Goal: Information Seeking & Learning: Learn about a topic

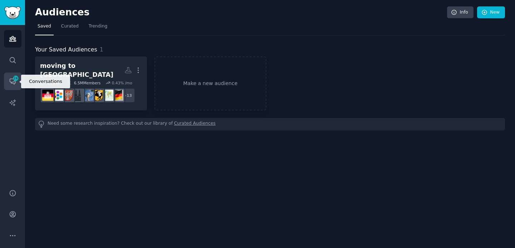
click at [12, 82] on icon "Sidebar" at bounding box center [13, 82] width 8 height 8
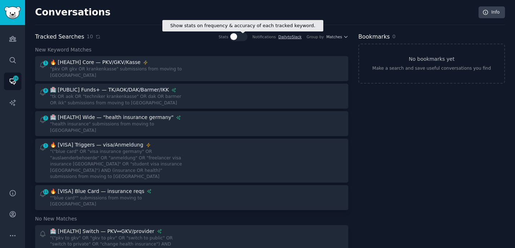
click at [236, 39] on icon at bounding box center [234, 36] width 6 height 6
checkbox input "true"
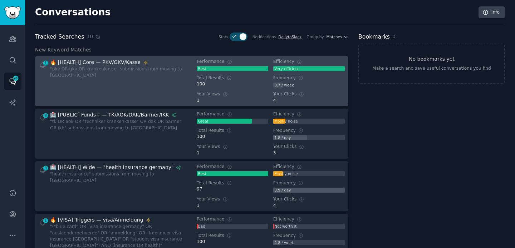
click at [112, 82] on div "🔥 [HEALTH] Core — PKV/GKV/Kasse "pkv OR gkv OR krankenkasse" submissions from m…" at bounding box center [118, 81] width 137 height 45
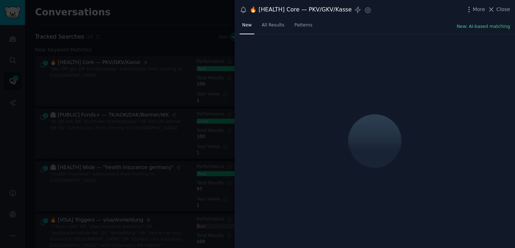
click at [126, 41] on div at bounding box center [257, 124] width 515 height 248
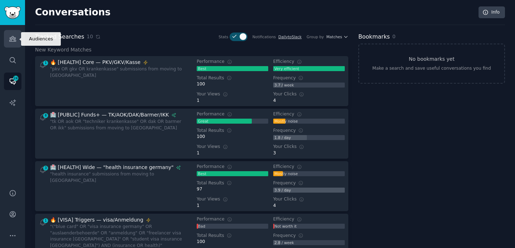
click at [10, 45] on link "Audiences" at bounding box center [13, 39] width 18 height 18
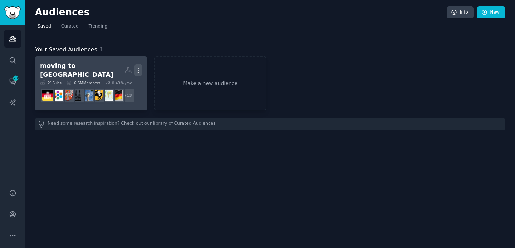
click at [139, 68] on icon "button" at bounding box center [138, 71] width 8 height 8
click at [73, 69] on div "moving to [GEOGRAPHIC_DATA]" at bounding box center [82, 71] width 84 height 18
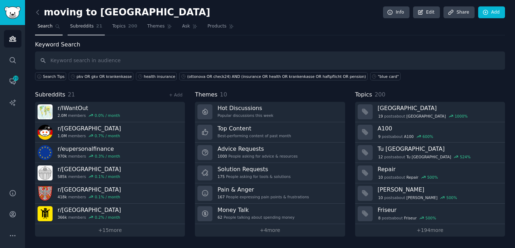
click at [81, 26] on span "Subreddits" at bounding box center [82, 26] width 24 height 6
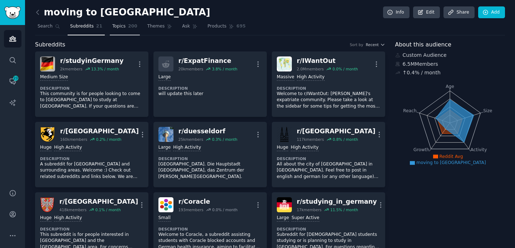
click at [121, 25] on span "Topics" at bounding box center [118, 26] width 13 height 6
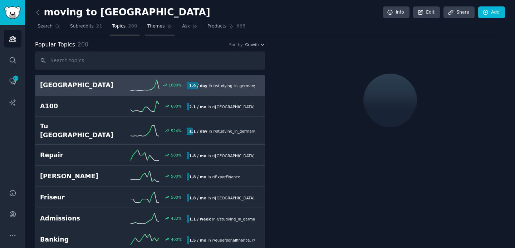
click at [147, 27] on span "Themes" at bounding box center [156, 26] width 18 height 6
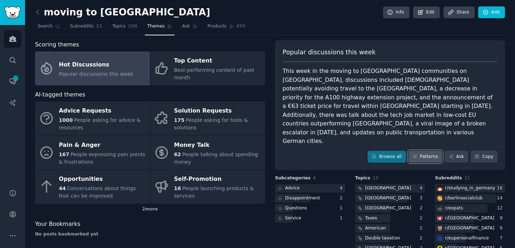
click at [430, 151] on link "Patterns" at bounding box center [425, 157] width 34 height 12
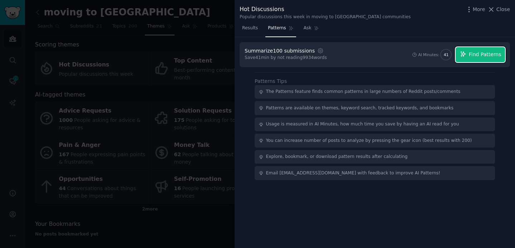
click at [478, 55] on span "Find Patterns" at bounding box center [485, 55] width 33 height 8
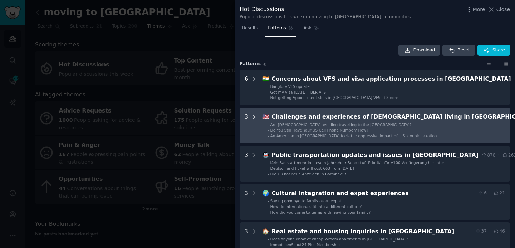
click at [251, 118] on icon at bounding box center [254, 117] width 6 height 6
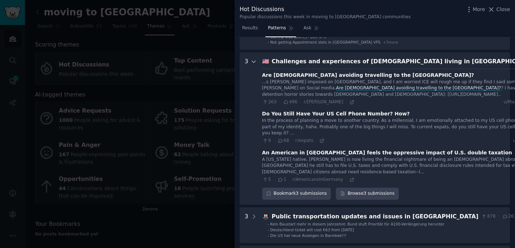
scroll to position [52, 0]
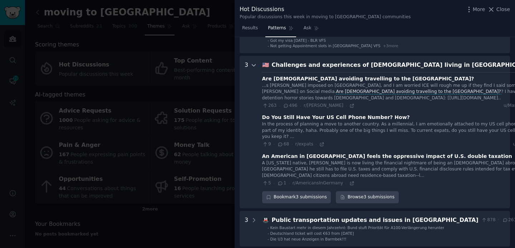
click at [252, 65] on icon at bounding box center [254, 65] width 4 height 2
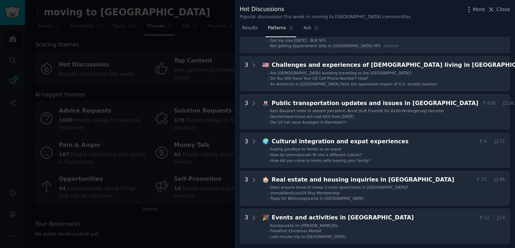
scroll to position [0, 0]
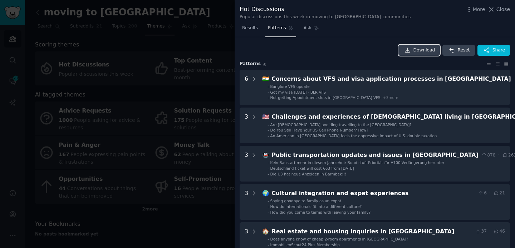
click at [413, 47] on span "Download" at bounding box center [424, 50] width 22 height 6
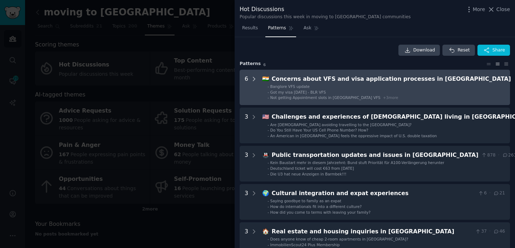
click at [255, 78] on icon at bounding box center [254, 79] width 2 height 4
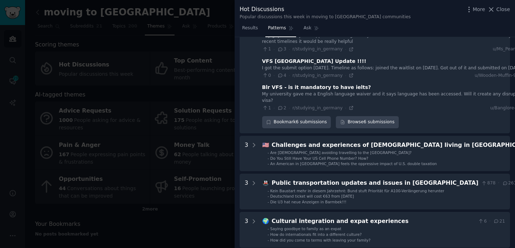
scroll to position [173, 0]
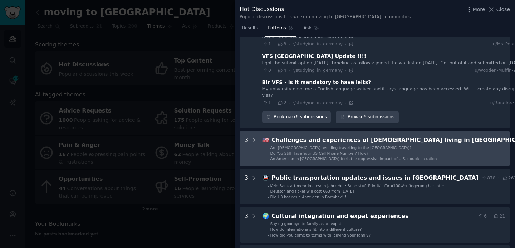
click at [250, 153] on div "3" at bounding box center [251, 149] width 13 height 26
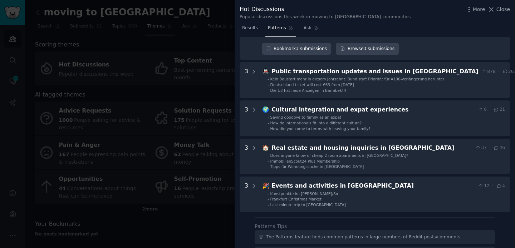
scroll to position [401, 0]
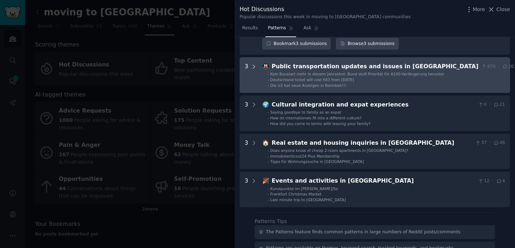
click at [254, 70] on icon at bounding box center [254, 67] width 6 height 6
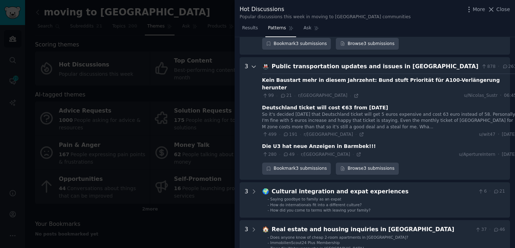
scroll to position [428, 0]
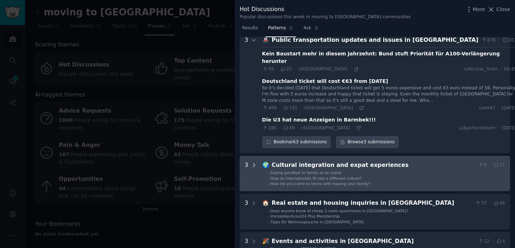
click at [253, 176] on div at bounding box center [254, 174] width 6 height 26
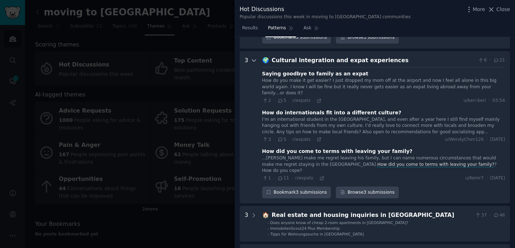
scroll to position [545, 0]
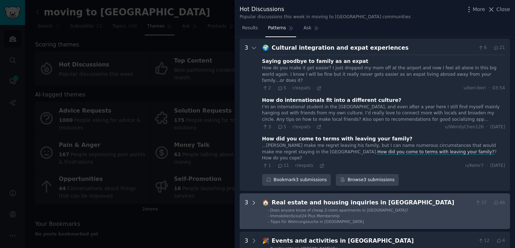
click at [254, 198] on div at bounding box center [254, 211] width 6 height 26
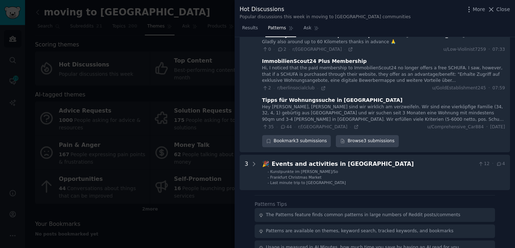
scroll to position [775, 0]
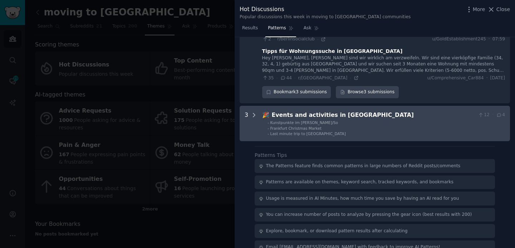
click at [255, 112] on icon at bounding box center [254, 115] width 6 height 6
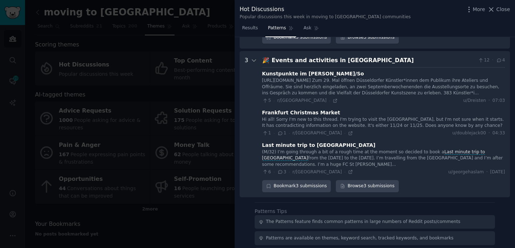
scroll to position [886, 0]
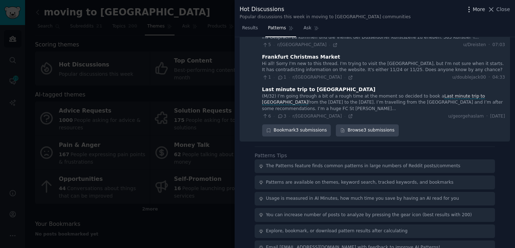
click at [472, 11] on icon "button" at bounding box center [469, 10] width 8 height 8
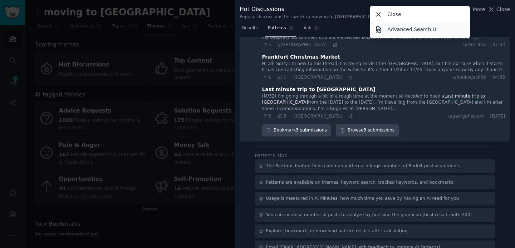
click at [426, 29] on p "Advanced Search UI" at bounding box center [412, 30] width 50 height 8
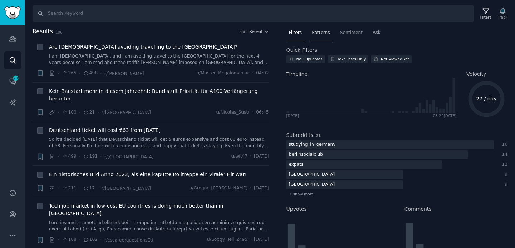
click at [317, 30] on span "Patterns" at bounding box center [321, 33] width 18 height 6
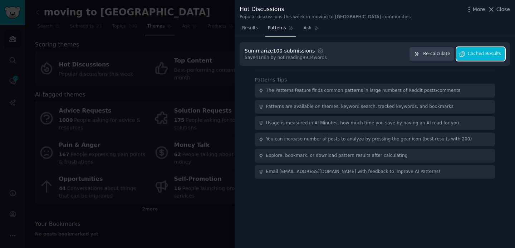
click at [492, 58] on button "Cached Results" at bounding box center [480, 54] width 49 height 14
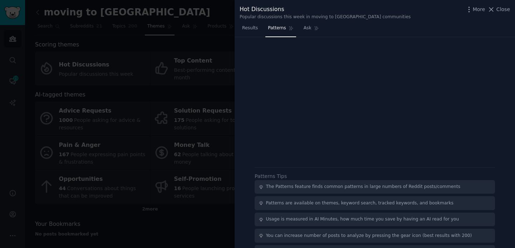
click at [492, 58] on div at bounding box center [375, 77] width 260 height 60
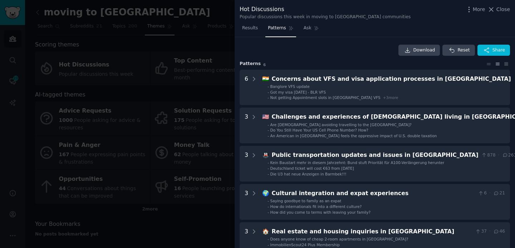
click at [335, 51] on div "Download Reset Share" at bounding box center [375, 50] width 270 height 11
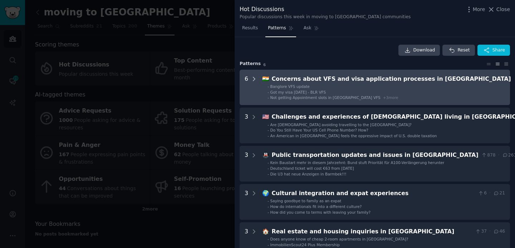
click at [254, 79] on icon at bounding box center [254, 79] width 6 height 6
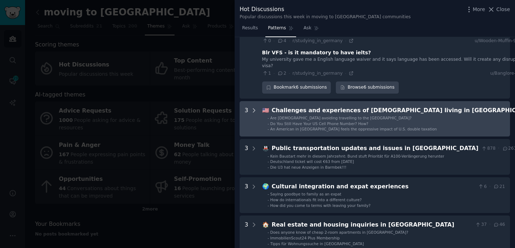
click at [253, 123] on div at bounding box center [254, 119] width 6 height 26
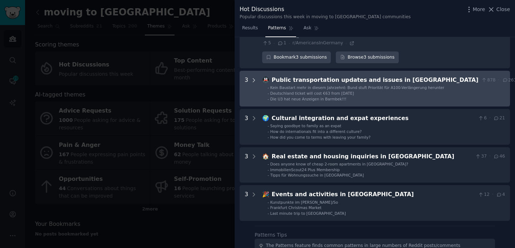
click at [252, 97] on div at bounding box center [254, 89] width 6 height 26
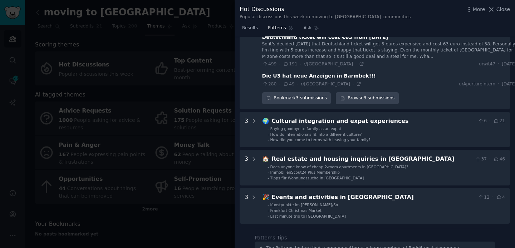
scroll to position [513, 0]
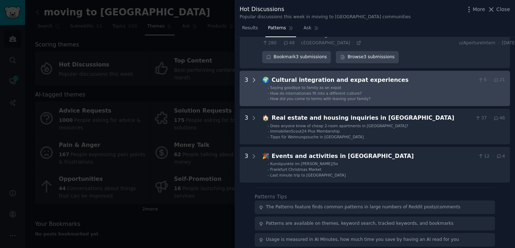
click at [252, 80] on icon at bounding box center [254, 80] width 6 height 6
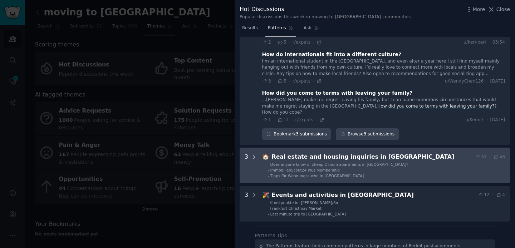
click at [252, 154] on icon at bounding box center [254, 157] width 6 height 6
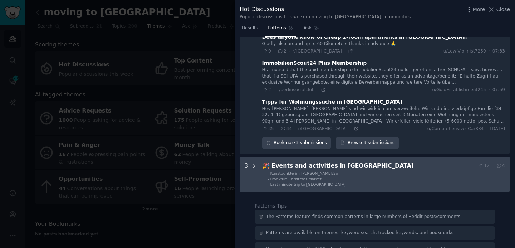
click at [252, 163] on icon at bounding box center [254, 166] width 6 height 6
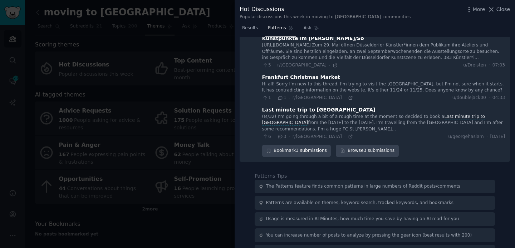
scroll to position [886, 0]
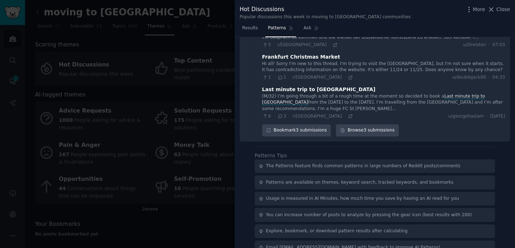
click at [336, 163] on div "The Patterns feature finds common patterns in large numbers of Reddit posts/com…" at bounding box center [363, 166] width 195 height 6
click at [198, 15] on div at bounding box center [257, 124] width 515 height 248
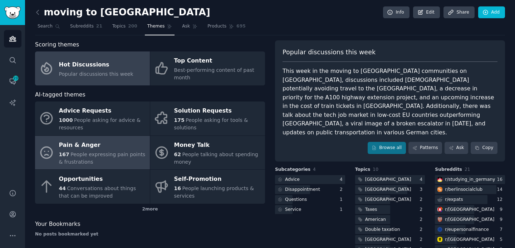
click at [92, 154] on span "People expressing pain points & frustrations" at bounding box center [102, 158] width 87 height 13
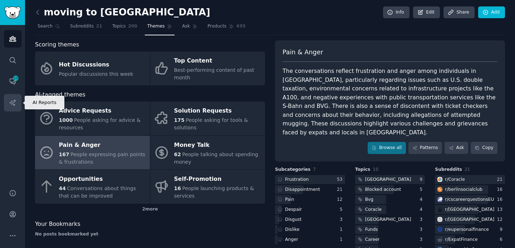
click at [8, 108] on link "AI Reports" at bounding box center [13, 103] width 18 height 18
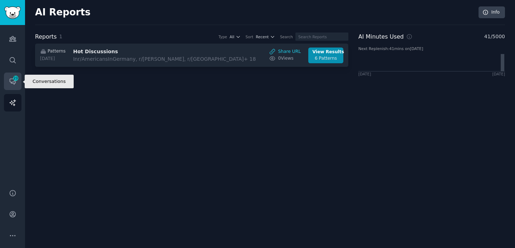
click at [9, 83] on icon "Sidebar" at bounding box center [13, 82] width 8 height 8
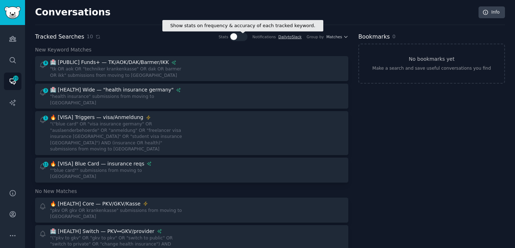
click at [236, 38] on icon at bounding box center [234, 36] width 6 height 6
checkbox input "true"
